Goal: Transaction & Acquisition: Purchase product/service

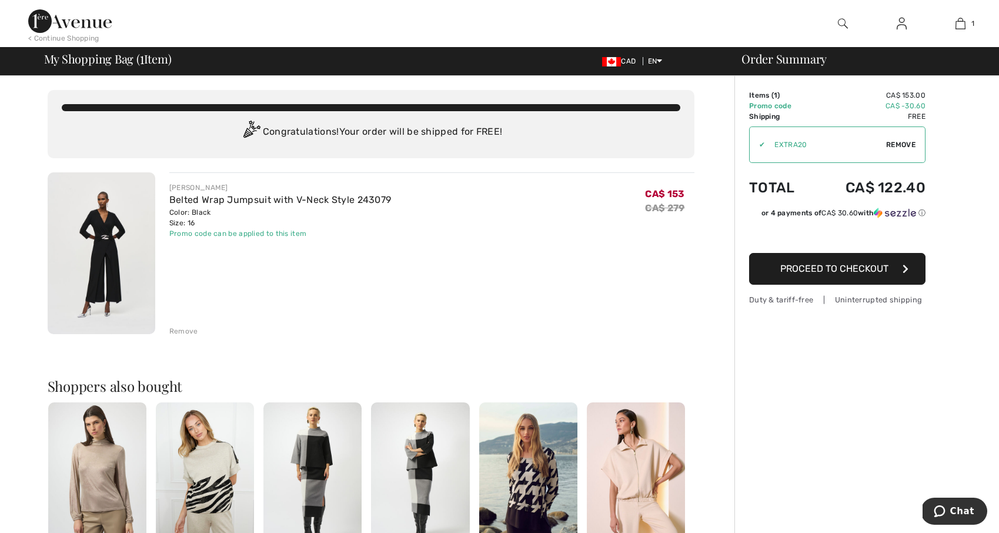
click at [805, 275] on button "Proceed to Checkout" at bounding box center [837, 269] width 176 height 32
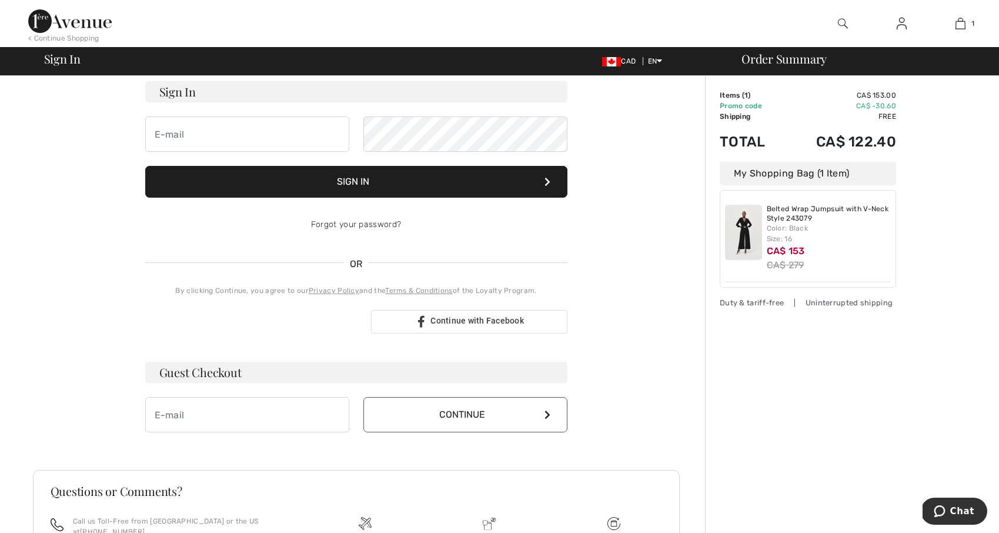
scroll to position [91, 0]
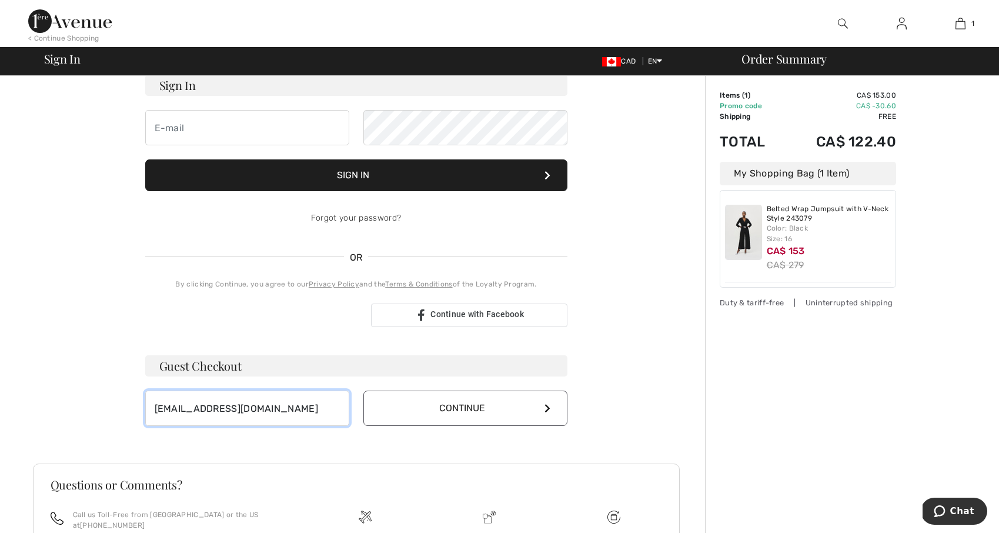
type input "[EMAIL_ADDRESS][DOMAIN_NAME]"
click at [457, 417] on button "Continue" at bounding box center [465, 407] width 204 height 35
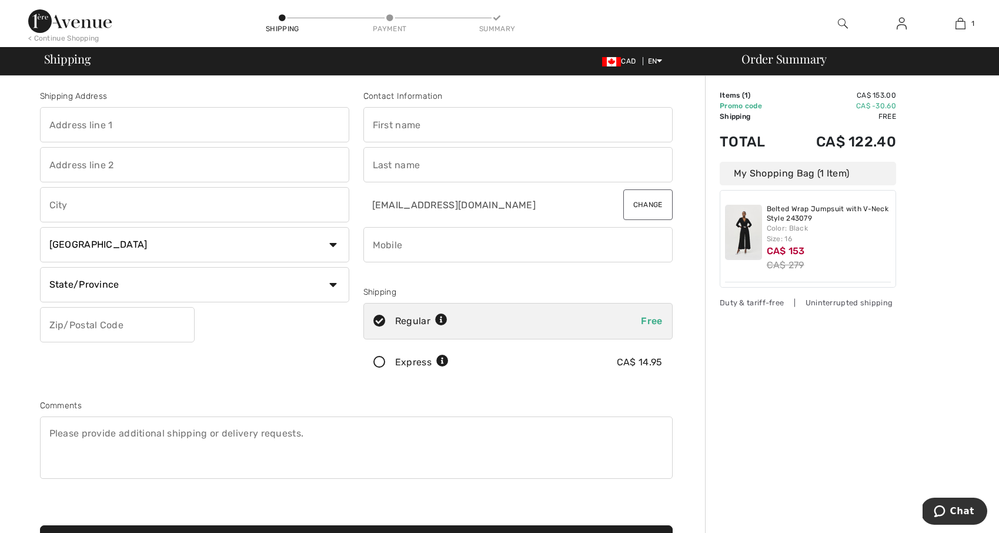
type input "1"
type input "3 [PERSON_NAME] Crt"
type input "Blenheim"
type input "M"
type input "Chelsea"
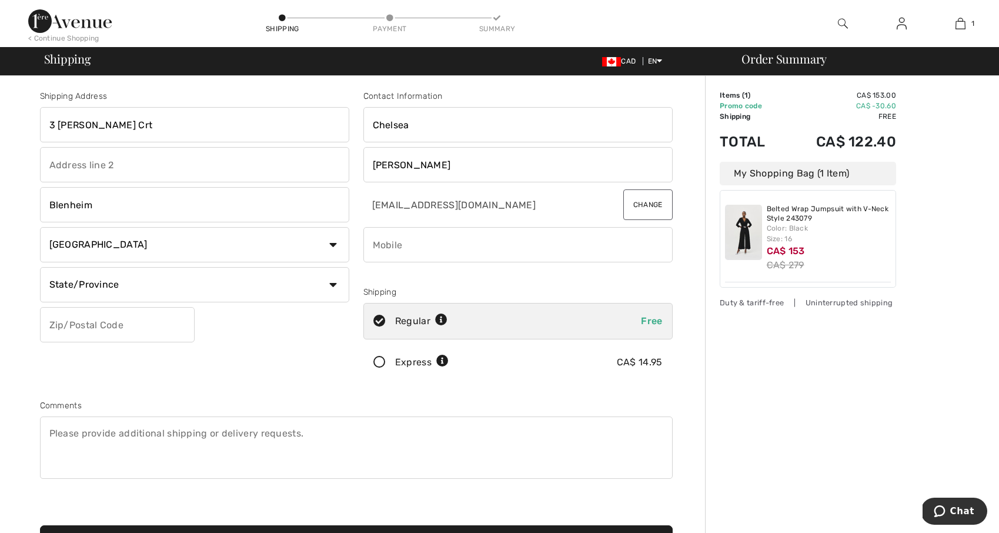
type input "Naclerio"
type input "5194370502"
select select "ON"
type input "N0P1A0"
click at [203, 384] on div "Shipping Address 3 Finch Crt Blenheim Country Canada United States Afghanistan …" at bounding box center [194, 237] width 323 height 295
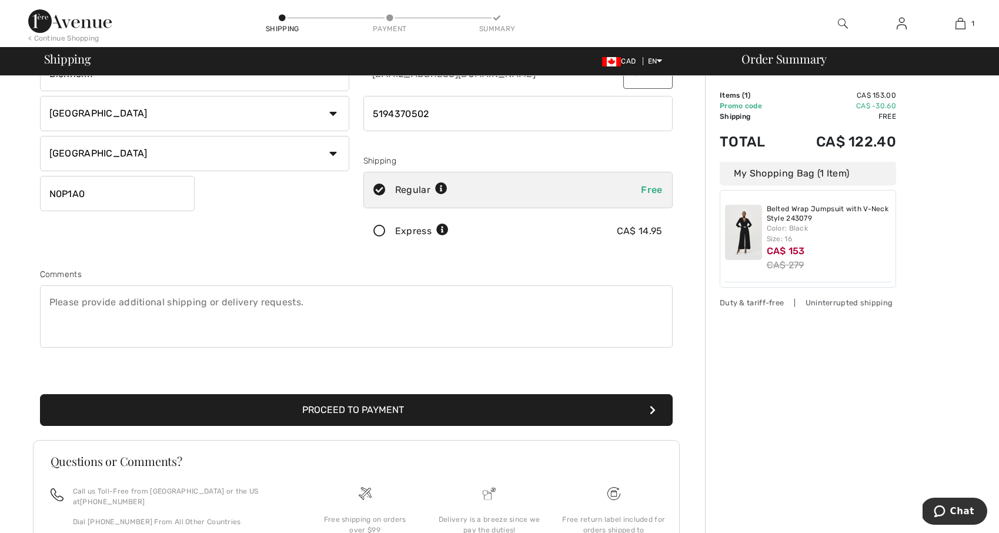
scroll to position [156, 0]
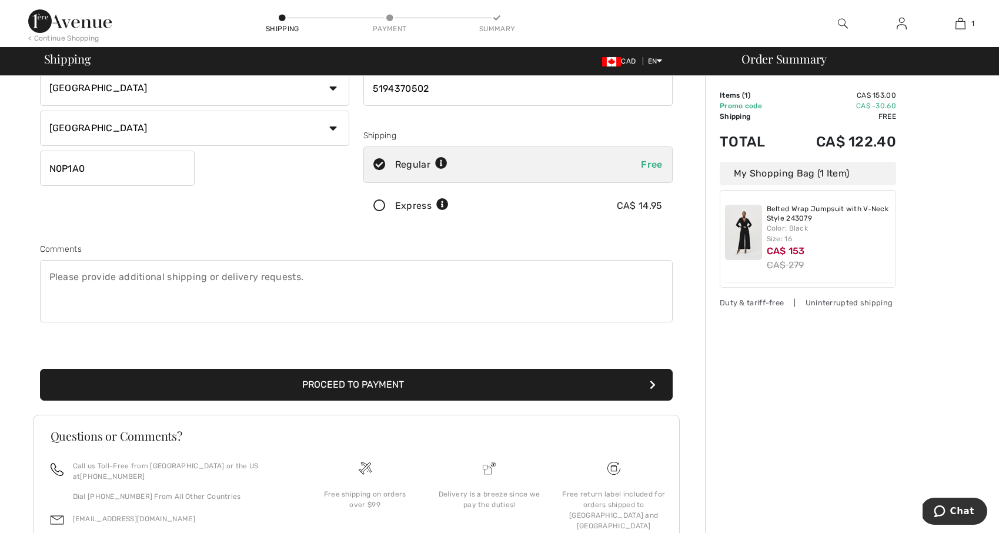
click at [337, 381] on button "Proceed to Payment" at bounding box center [356, 385] width 633 height 32
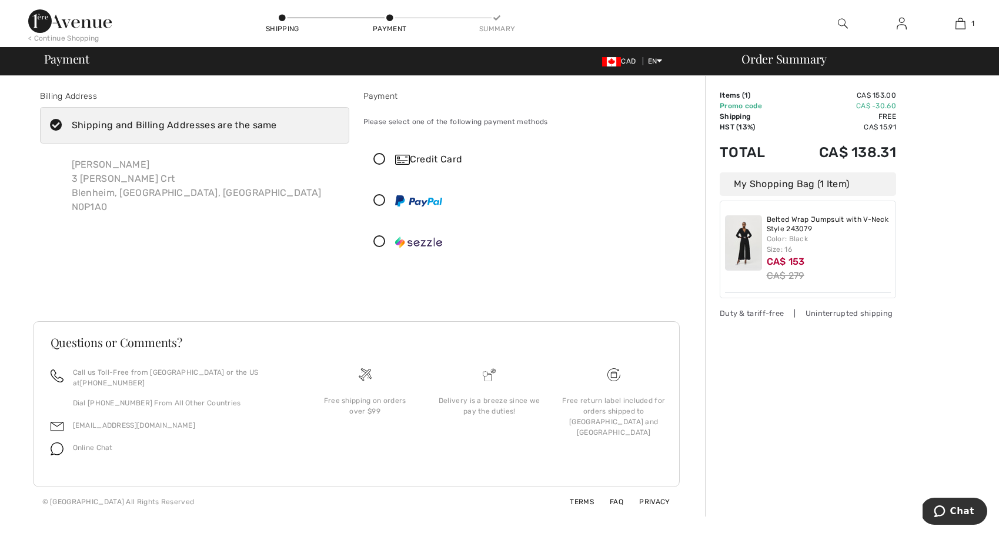
click at [374, 158] on icon at bounding box center [379, 159] width 31 height 12
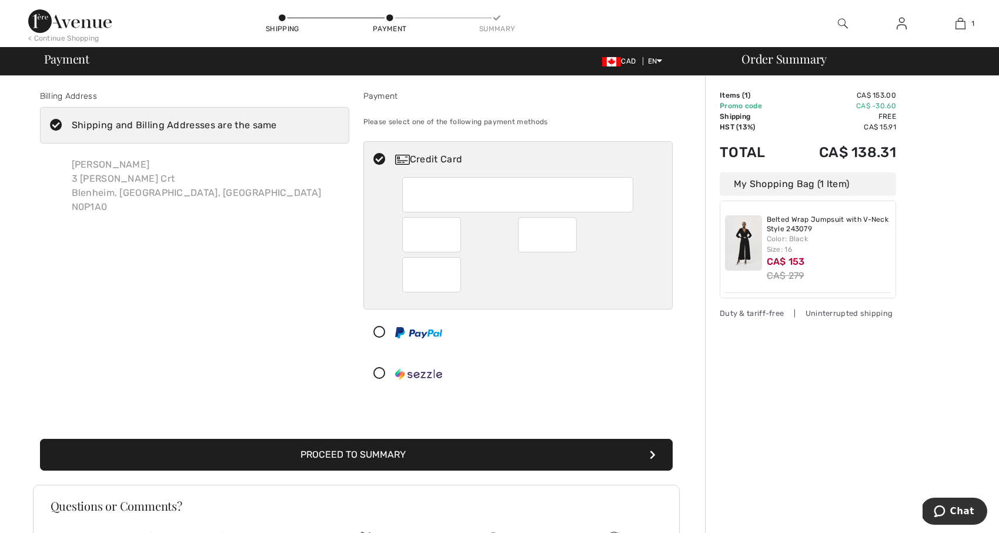
drag, startPoint x: 402, startPoint y: 455, endPoint x: 193, endPoint y: 261, distance: 285.4
click at [193, 261] on div "Billing Address Shipping and Billing Addresses are the same Chelsea Naclerio 3 …" at bounding box center [356, 273] width 647 height 423
click at [56, 124] on icon at bounding box center [56, 125] width 31 height 12
click at [277, 124] on input "Shipping and Billing Addresses are the same" at bounding box center [281, 125] width 8 height 35
checkbox input "false"
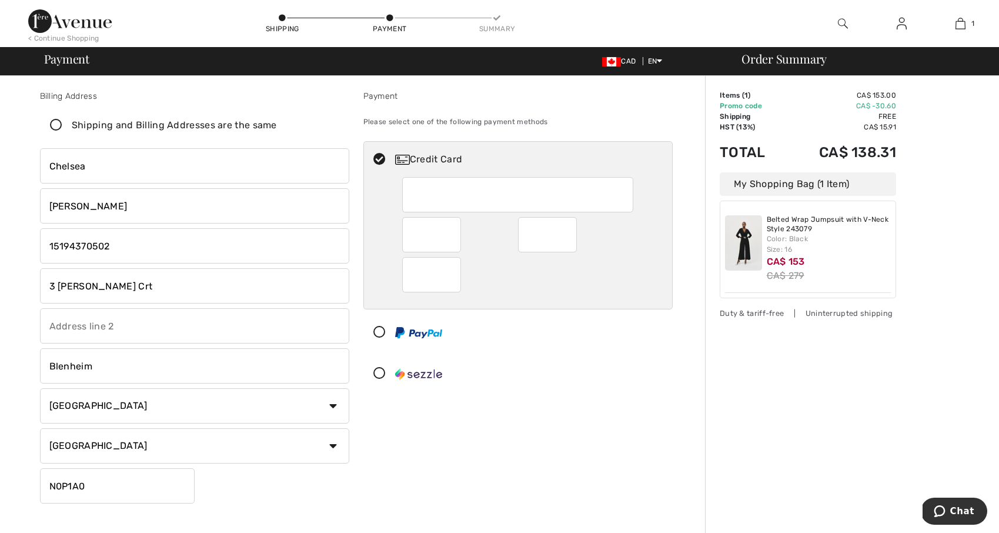
drag, startPoint x: 93, startPoint y: 159, endPoint x: 113, endPoint y: 168, distance: 22.4
type input "Michelle"
drag, startPoint x: 140, startPoint y: 247, endPoint x: 121, endPoint y: 240, distance: 20.4
type input "15193586837"
type input "[STREET_ADDRESS]"
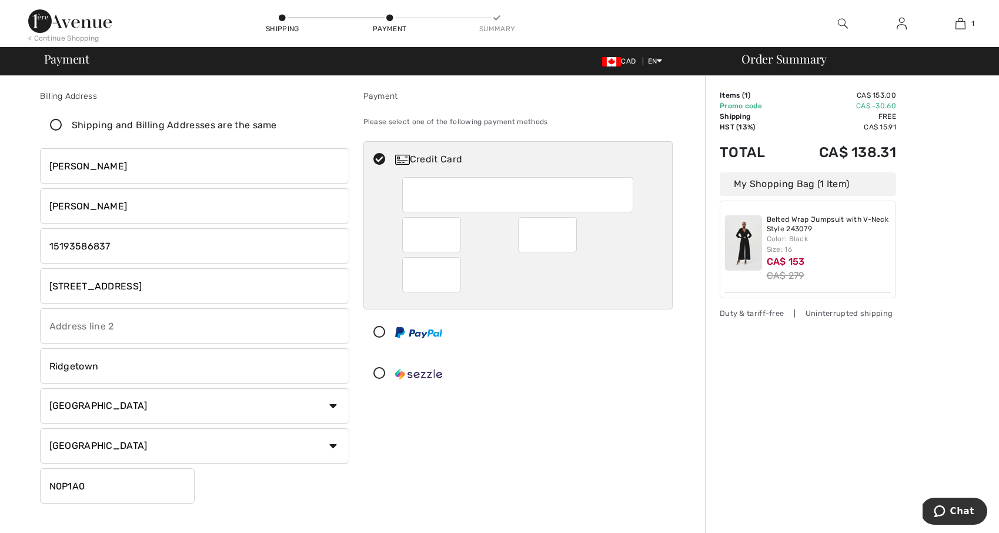
type input "Ridgetown"
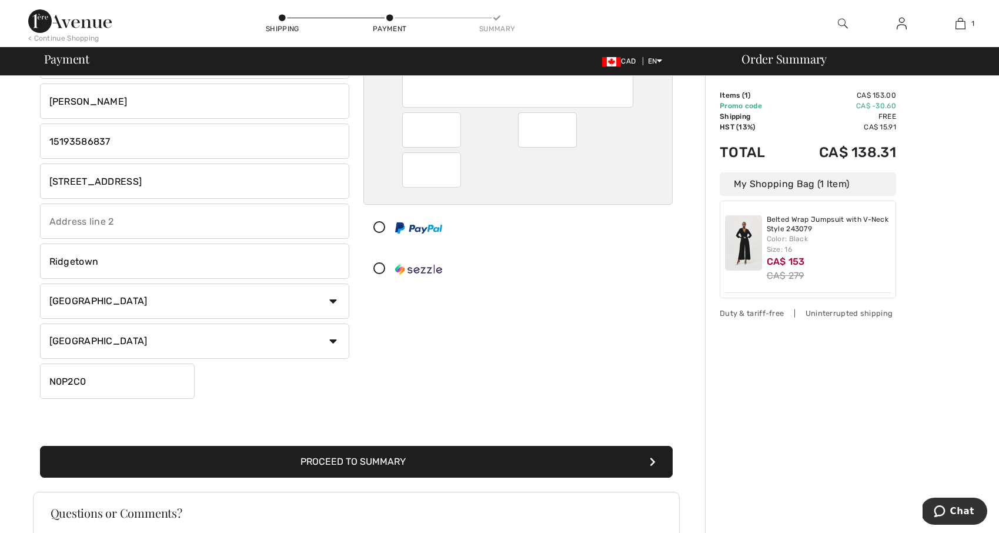
scroll to position [143, 0]
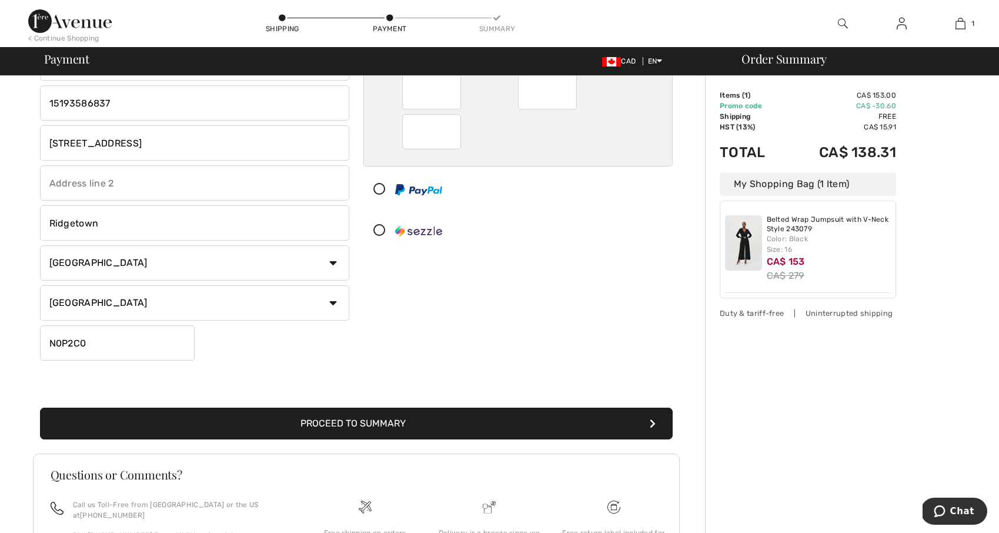
type input "N0P2C0"
click at [329, 423] on button "Proceed to Summary" at bounding box center [356, 423] width 633 height 32
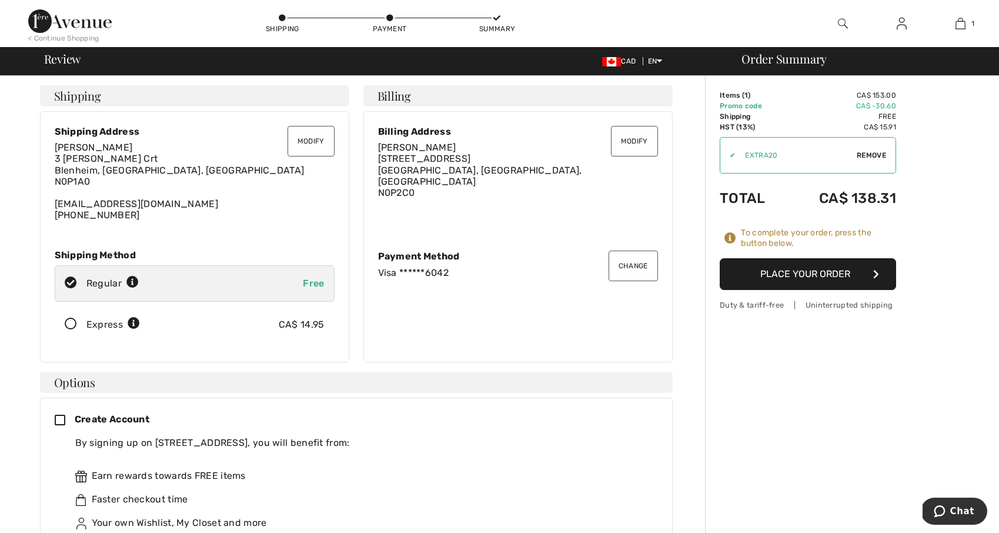
click at [772, 277] on button "Place Your Order" at bounding box center [808, 274] width 176 height 32
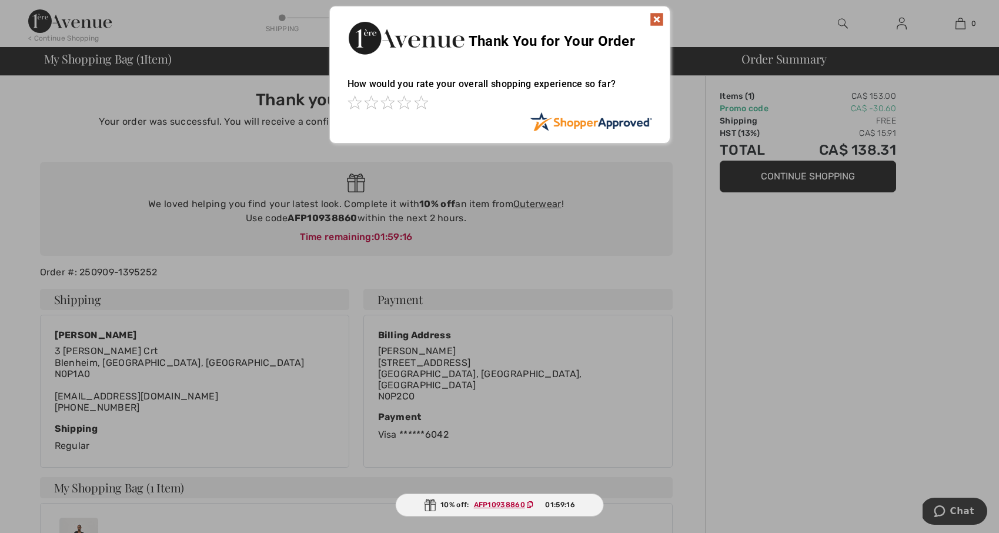
click at [657, 20] on img at bounding box center [657, 19] width 14 height 14
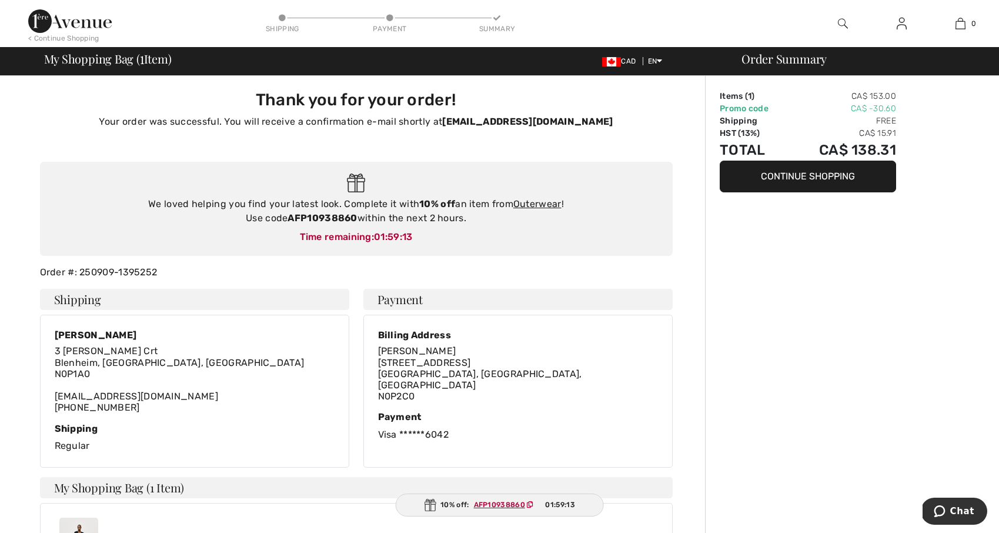
click at [95, 22] on img at bounding box center [69, 21] width 83 height 24
